Goal: Information Seeking & Learning: Learn about a topic

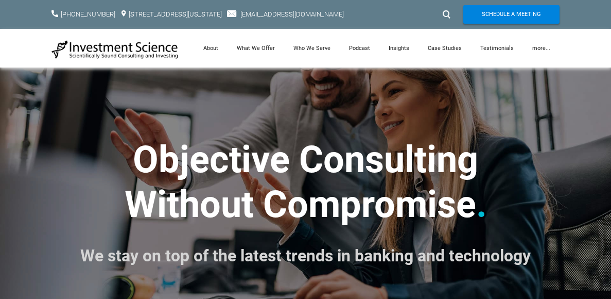
click at [356, 202] on strong "​Objective Consulting ​Without Compromise" at bounding box center [302, 182] width 354 height 88
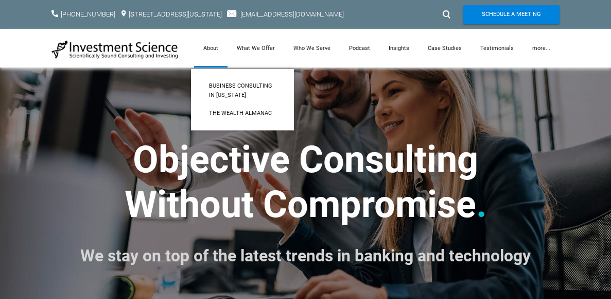
click at [212, 45] on link "About" at bounding box center [210, 48] width 33 height 39
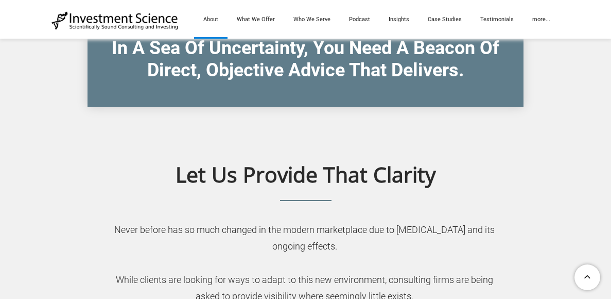
scroll to position [352, 0]
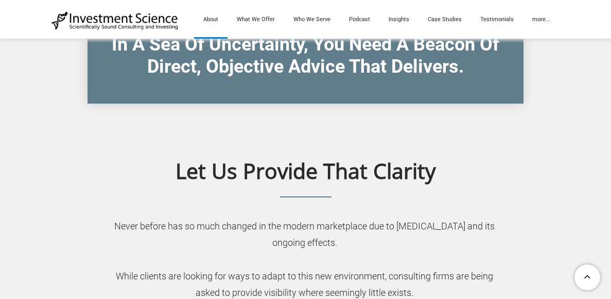
click at [102, 21] on img at bounding box center [115, 21] width 127 height 20
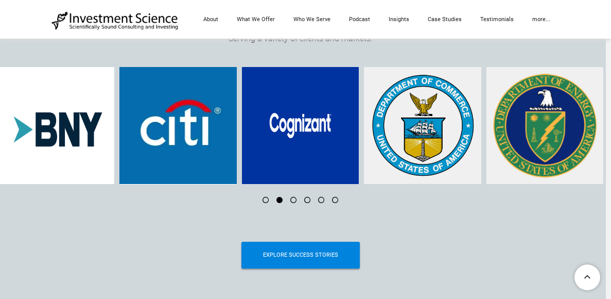
scroll to position [4045, 0]
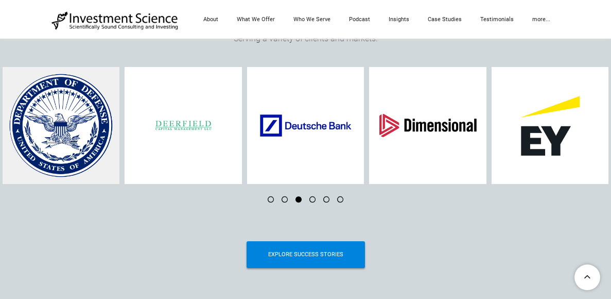
click at [218, 231] on div at bounding box center [306, 223] width 508 height 26
click at [269, 202] on li at bounding box center [267, 199] width 14 height 6
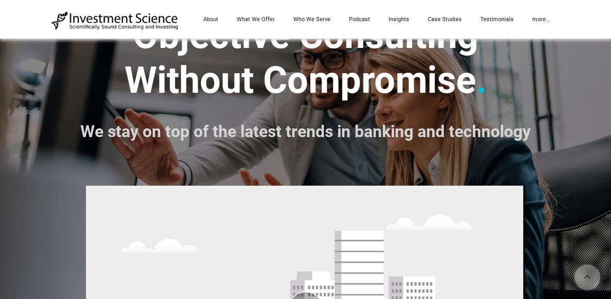
scroll to position [126, 0]
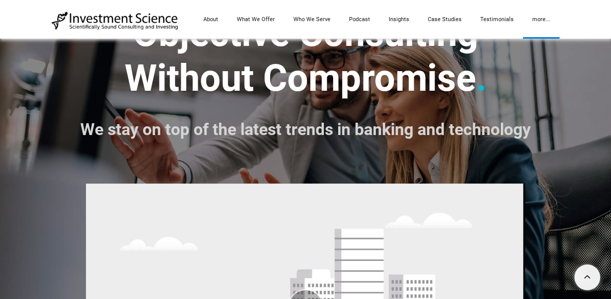
click at [540, 20] on link "more..." at bounding box center [541, 19] width 37 height 39
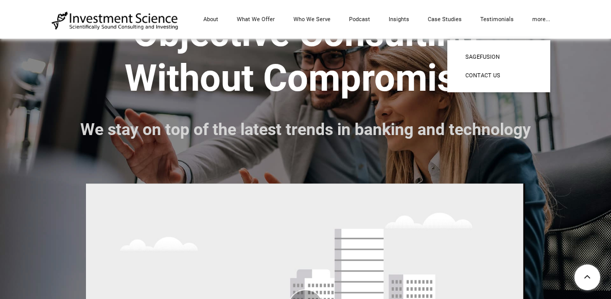
click at [580, 131] on div "​Objective Consulting ​Without Compromise . We stay on top of the latest trends…" at bounding box center [305, 205] width 611 height 528
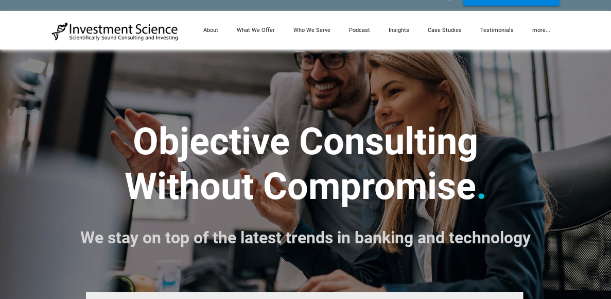
scroll to position [0, 0]
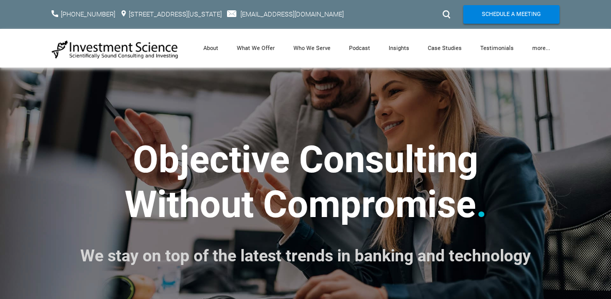
click at [448, 13] on div at bounding box center [445, 14] width 15 height 16
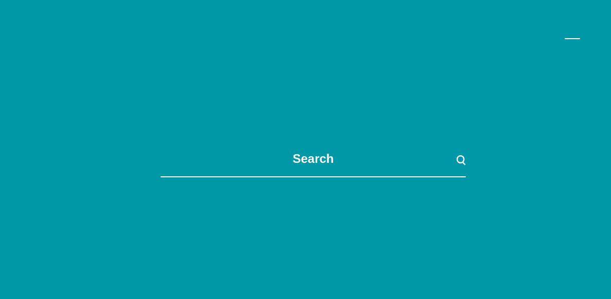
click at [569, 46] on div at bounding box center [573, 39] width 26 height 26
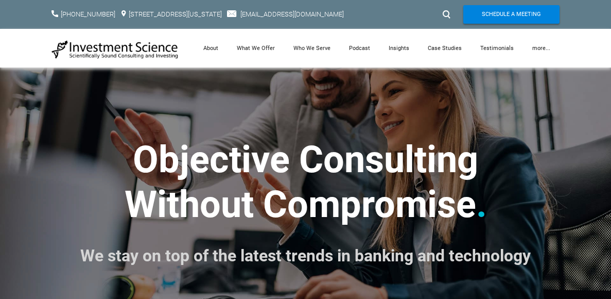
click at [516, 210] on h2 "​Objective Consulting ​Without Compromise . We stay on top of the latest trends…" at bounding box center [306, 182] width 508 height 178
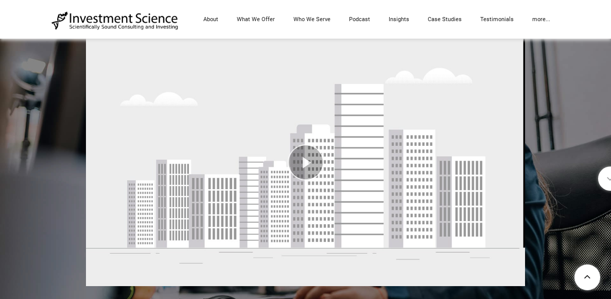
scroll to position [270, 0]
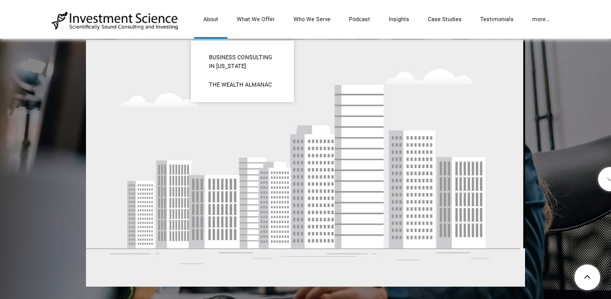
click at [212, 21] on link "About" at bounding box center [210, 19] width 33 height 39
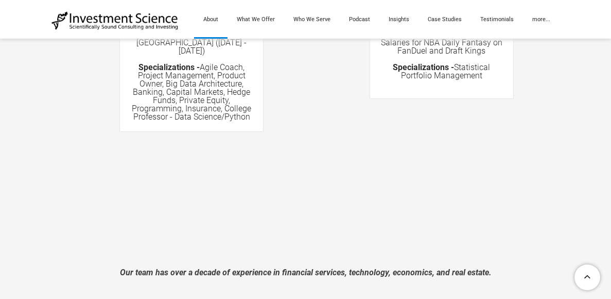
scroll to position [2193, 0]
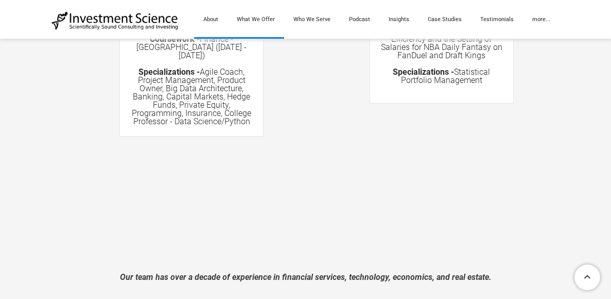
click at [264, 14] on link "What We Offer" at bounding box center [256, 19] width 57 height 39
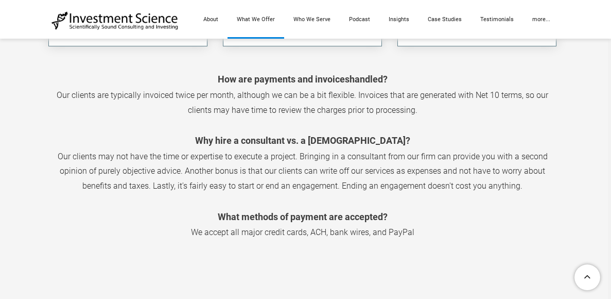
scroll to position [1416, 3]
